Goal: Find contact information: Find contact information

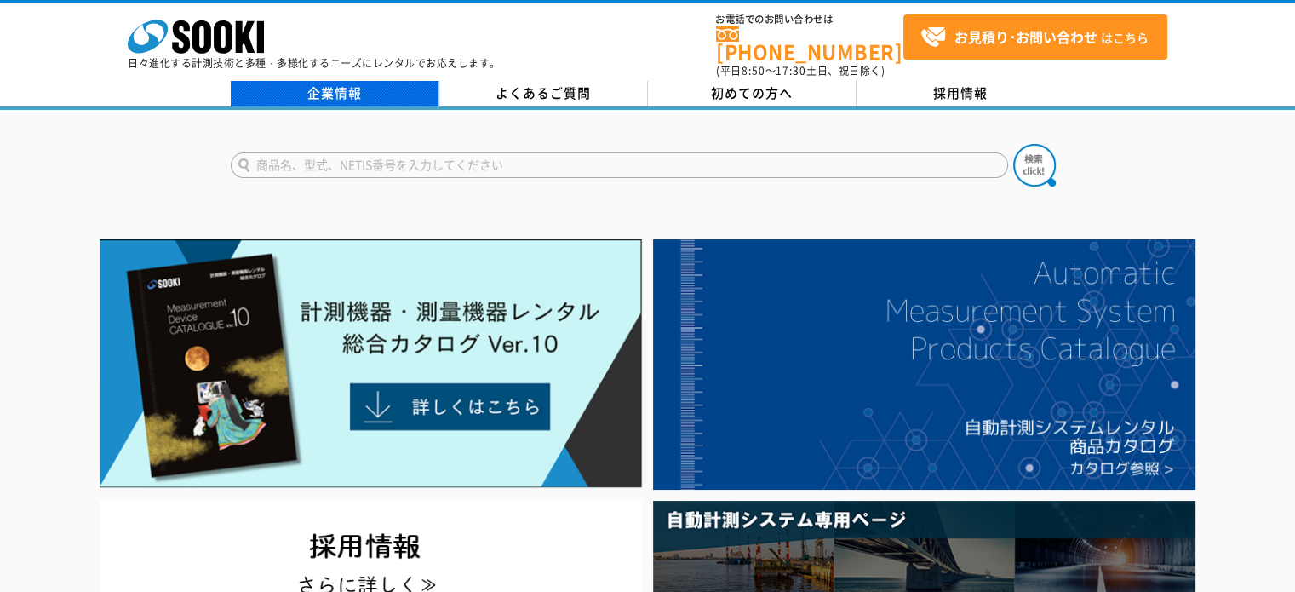
click at [346, 83] on link "企業情報" at bounding box center [335, 94] width 209 height 26
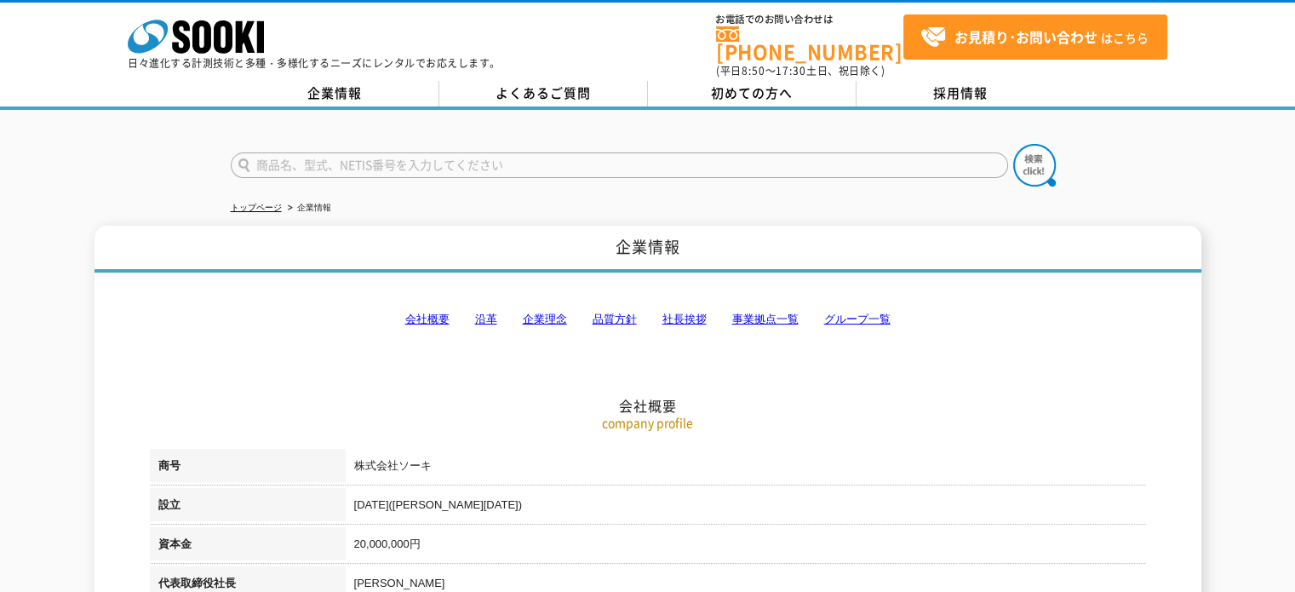
click at [766, 313] on link "事業拠点一覧" at bounding box center [765, 319] width 66 height 13
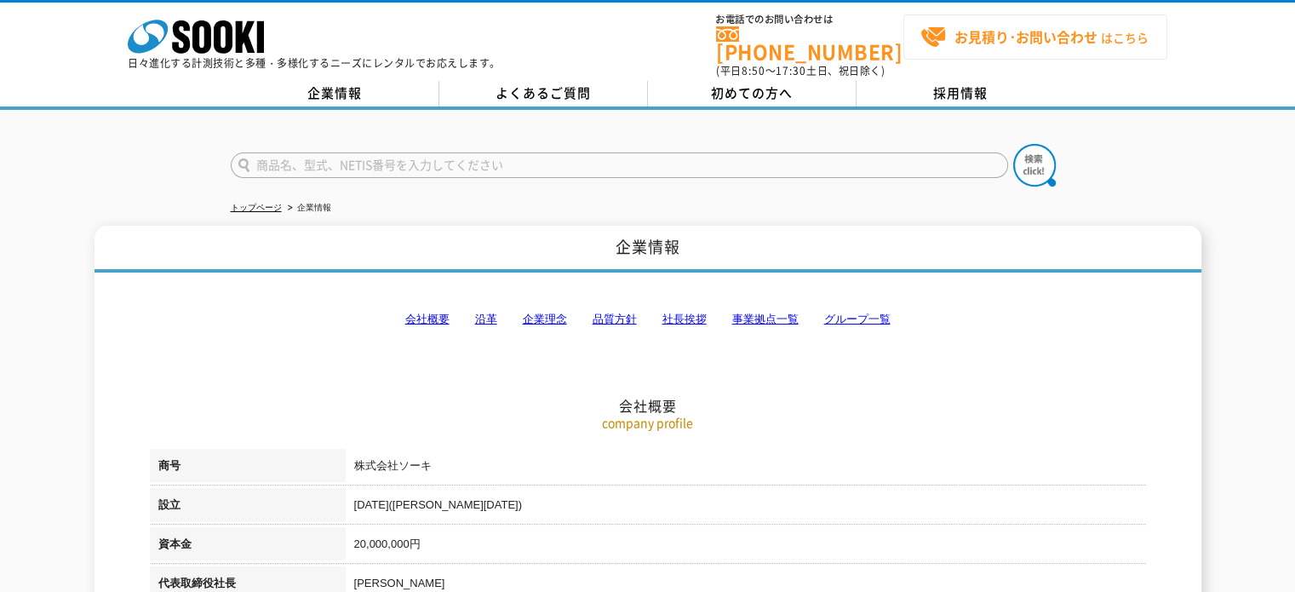
click at [1030, 37] on strong "お見積り･お問い合わせ" at bounding box center [1026, 36] width 143 height 20
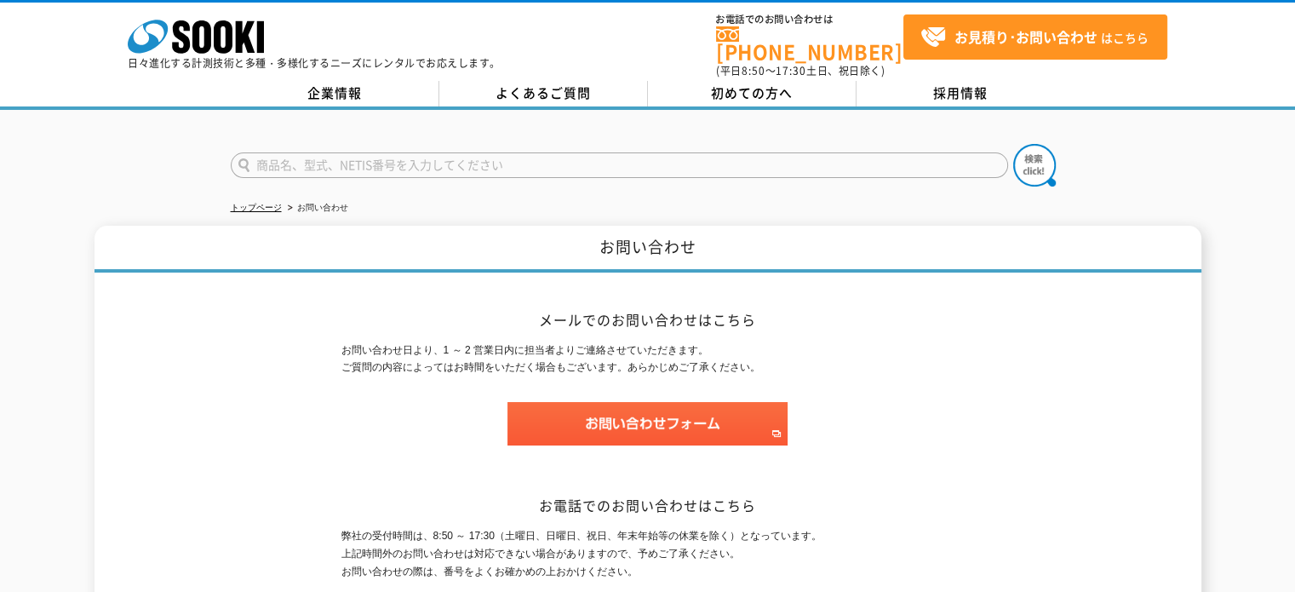
click at [199, 58] on p "日々進化する計測技術と多種・多様化するニーズにレンタルでお応えします。" at bounding box center [314, 63] width 373 height 10
click at [205, 36] on icon at bounding box center [201, 36] width 19 height 33
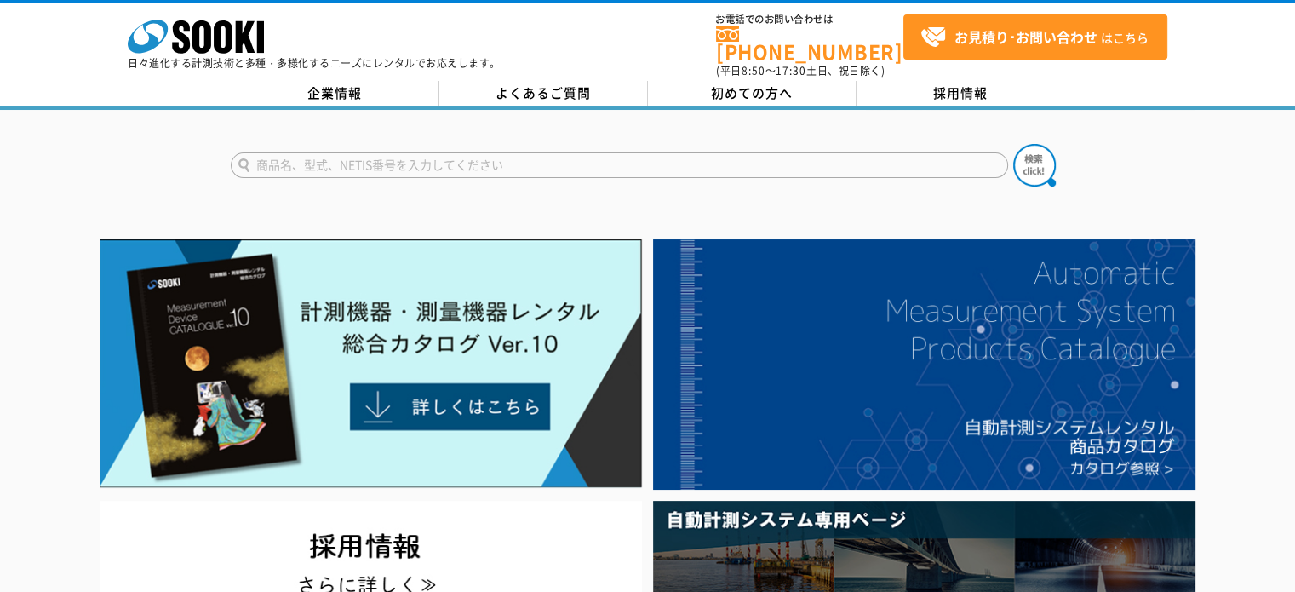
scroll to position [170, 0]
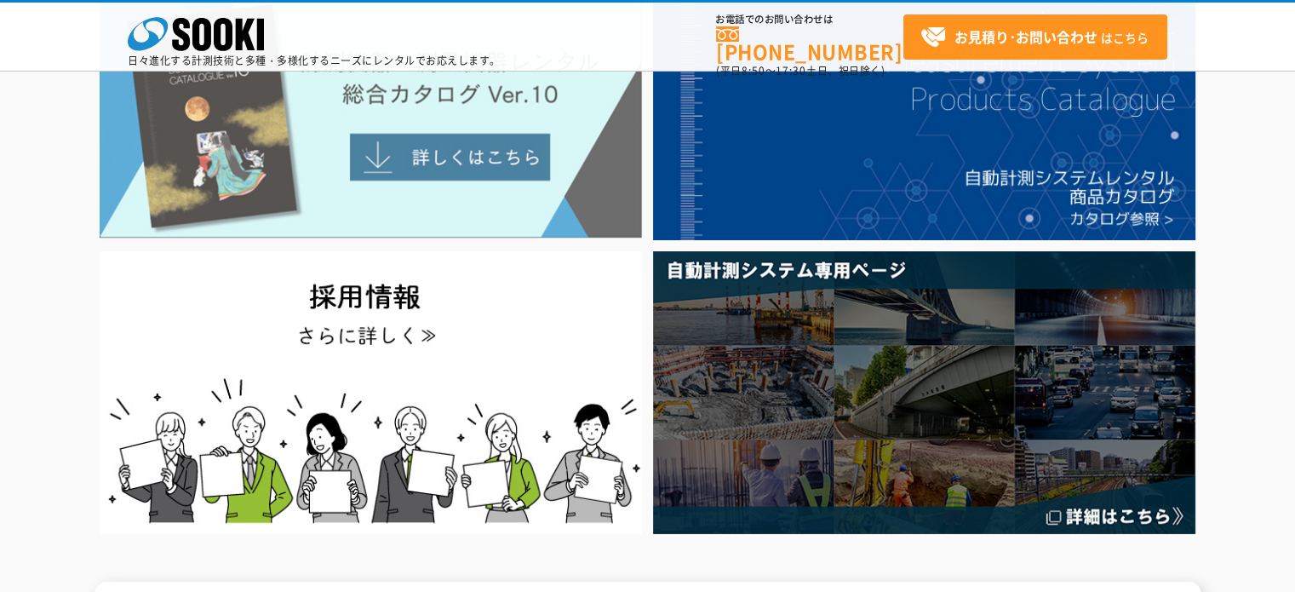
click at [519, 169] on img at bounding box center [371, 114] width 542 height 249
